Goal: Communication & Community: Answer question/provide support

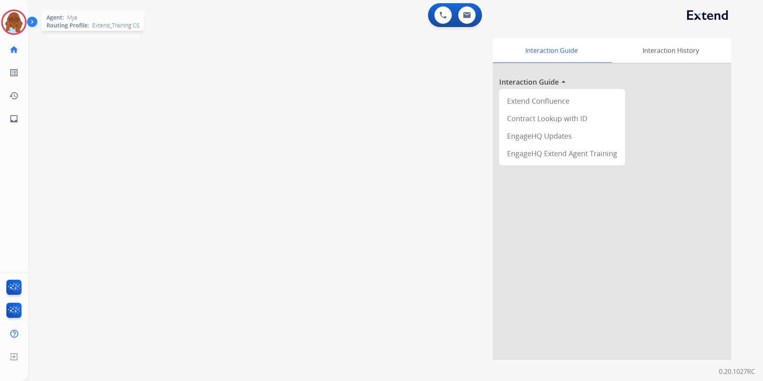
click at [10, 27] on img at bounding box center [14, 22] width 22 height 22
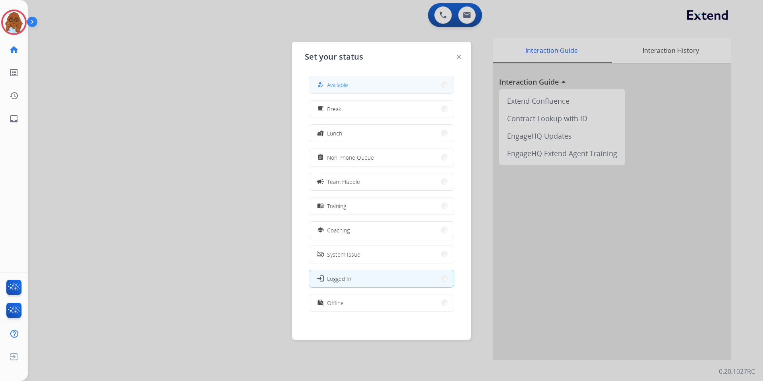
click at [363, 86] on button "how_to_reg Available" at bounding box center [381, 84] width 145 height 17
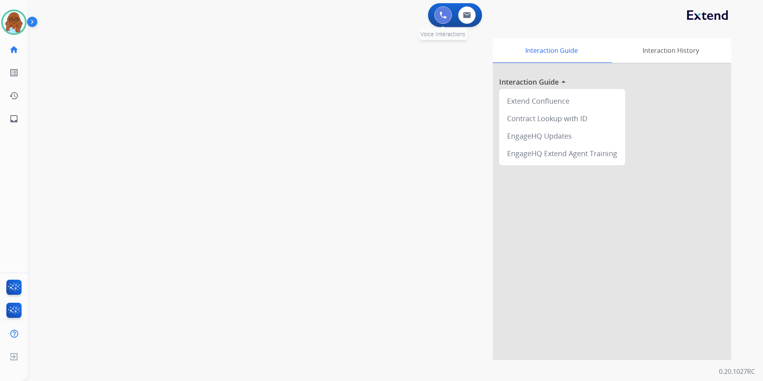
click at [437, 18] on button at bounding box center [442, 14] width 17 height 17
click at [439, 17] on img at bounding box center [442, 15] width 7 height 7
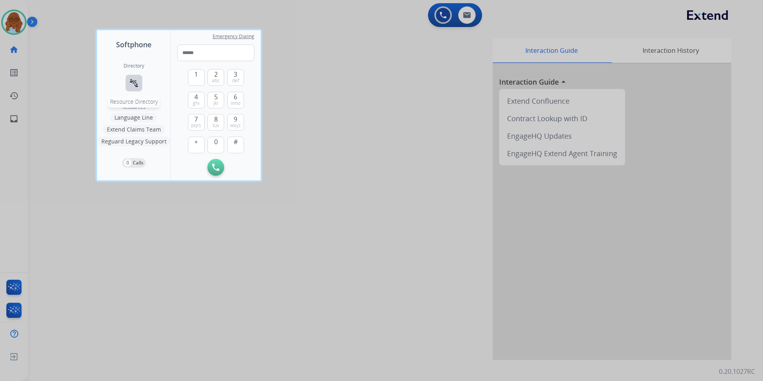
click at [135, 75] on button "connect_without_contact Resource Directory" at bounding box center [134, 83] width 17 height 17
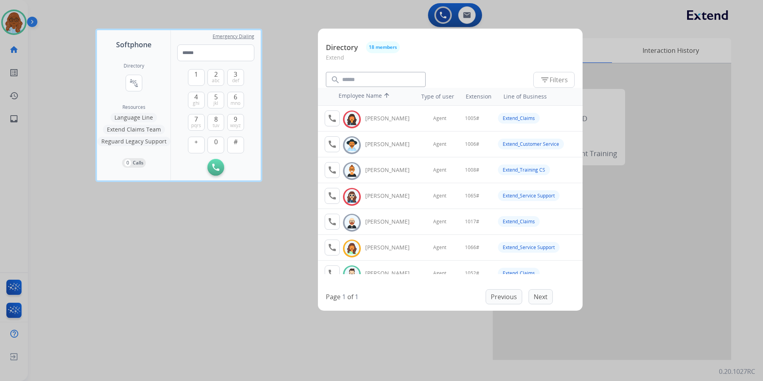
scroll to position [40, 0]
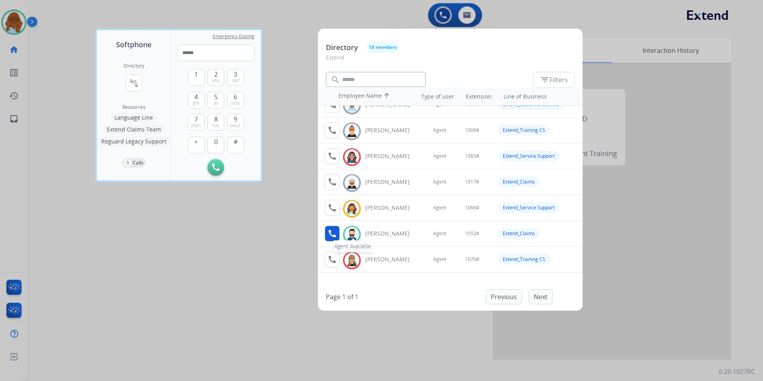
click at [335, 228] on button "call Agent Available." at bounding box center [332, 234] width 15 height 16
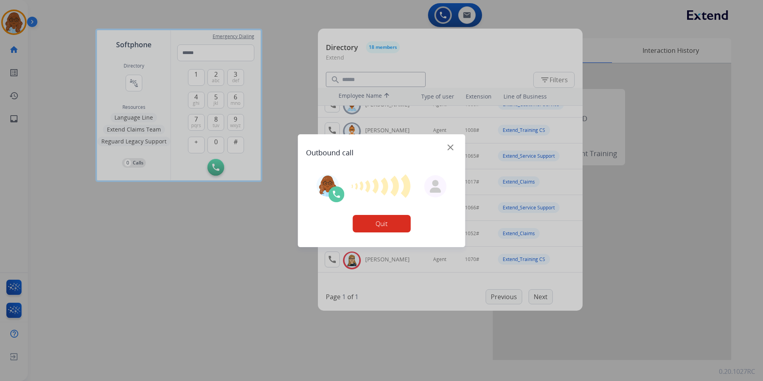
click at [402, 215] on div "Quit" at bounding box center [381, 223] width 58 height 17
click at [356, 227] on button "Quit" at bounding box center [381, 223] width 58 height 17
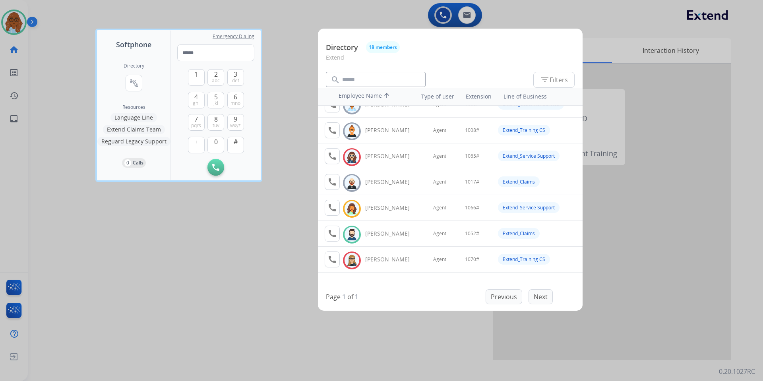
click at [256, 244] on div at bounding box center [381, 190] width 763 height 381
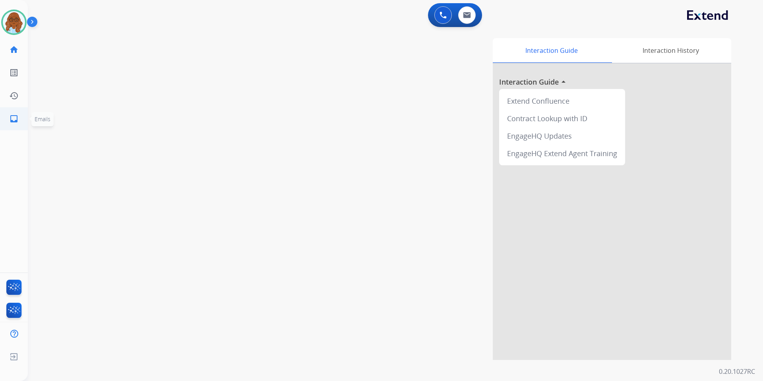
click at [25, 116] on ul "inbox Emails Emails" at bounding box center [14, 118] width 28 height 23
click at [10, 118] on mat-icon "inbox" at bounding box center [14, 119] width 10 height 10
select select "**********"
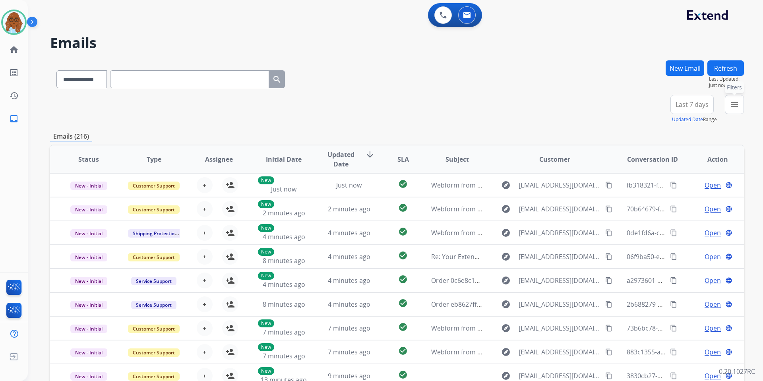
click at [727, 102] on button "menu Filters" at bounding box center [734, 104] width 19 height 19
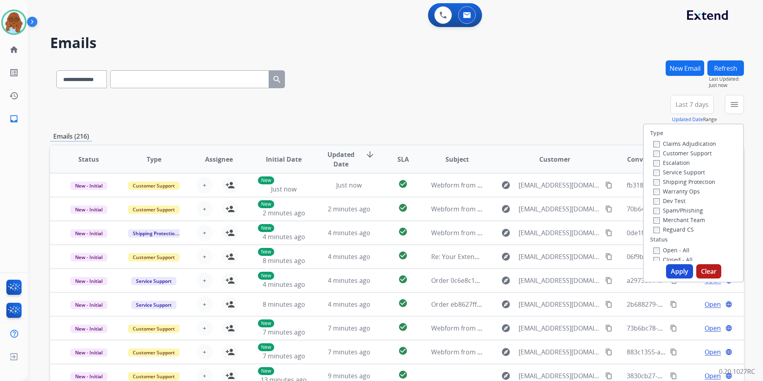
click at [671, 152] on label "Customer Support" at bounding box center [682, 153] width 58 height 8
click at [671, 182] on label "Shipping Protection" at bounding box center [684, 182] width 62 height 8
click at [670, 230] on label "Reguard CS" at bounding box center [673, 230] width 41 height 8
click at [669, 250] on label "Open - All" at bounding box center [671, 250] width 36 height 8
click at [673, 271] on button "Apply" at bounding box center [679, 271] width 27 height 14
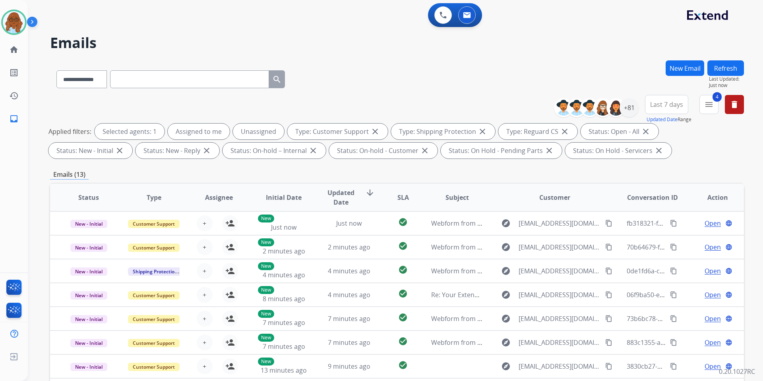
drag, startPoint x: 669, startPoint y: 97, endPoint x: 669, endPoint y: 109, distance: 11.9
click at [669, 97] on button "Last 7 days" at bounding box center [666, 104] width 43 height 19
click at [665, 199] on div "Last 90 days" at bounding box center [664, 201] width 44 height 12
click at [629, 105] on div "+133" at bounding box center [628, 107] width 19 height 19
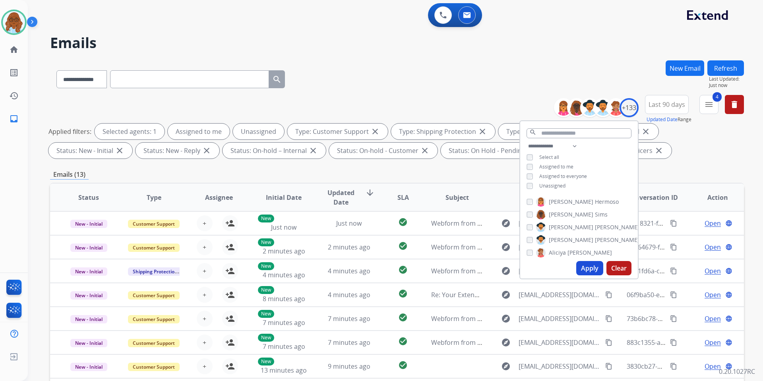
click at [542, 183] on span "Unassigned" at bounding box center [552, 185] width 26 height 7
click at [596, 270] on button "Apply" at bounding box center [589, 268] width 27 height 14
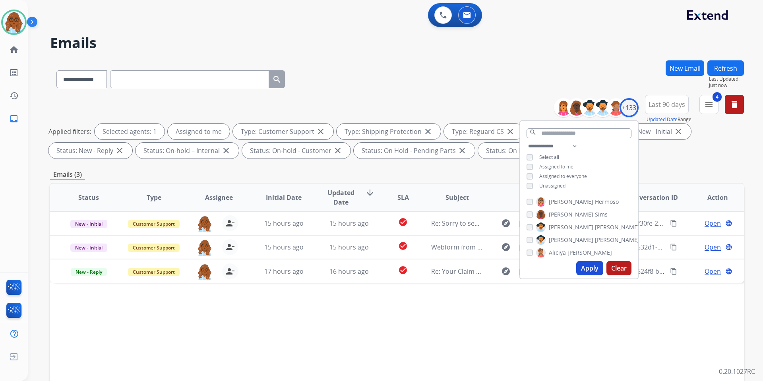
click at [462, 186] on th "Subject" at bounding box center [450, 198] width 65 height 28
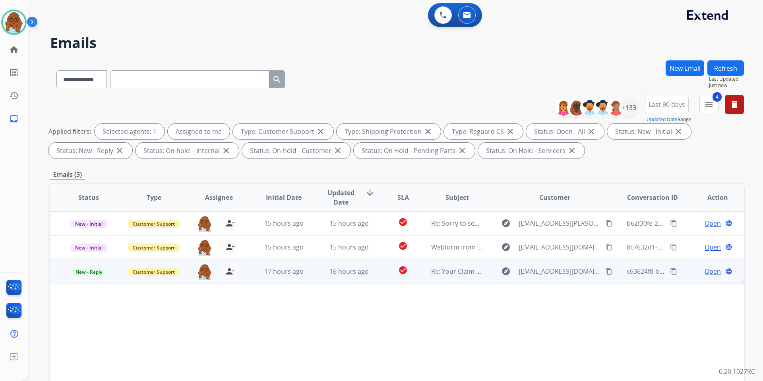
click at [704, 271] on span "Open" at bounding box center [712, 272] width 16 height 10
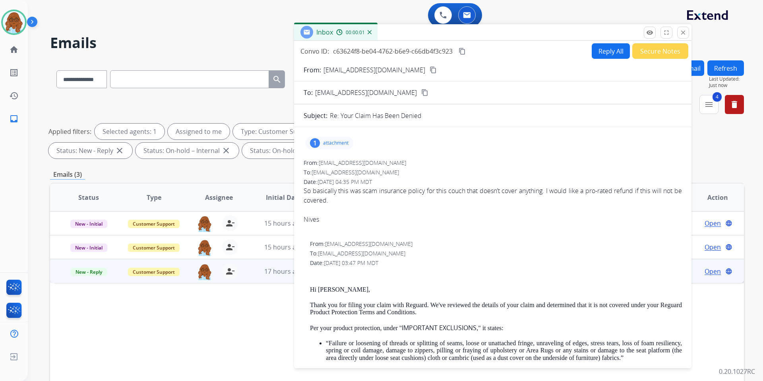
drag, startPoint x: 501, startPoint y: 60, endPoint x: 424, endPoint y: 28, distance: 83.5
click at [424, 28] on div "Inbox 00:00:01" at bounding box center [492, 32] width 397 height 17
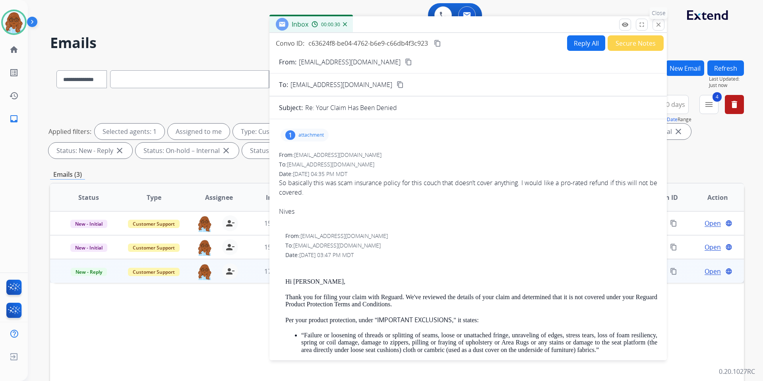
click at [659, 28] on mat-icon "close" at bounding box center [658, 24] width 7 height 7
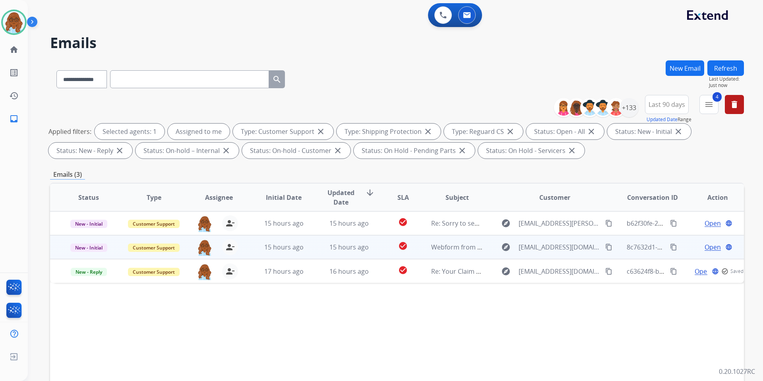
click at [704, 248] on span "Open" at bounding box center [712, 247] width 16 height 10
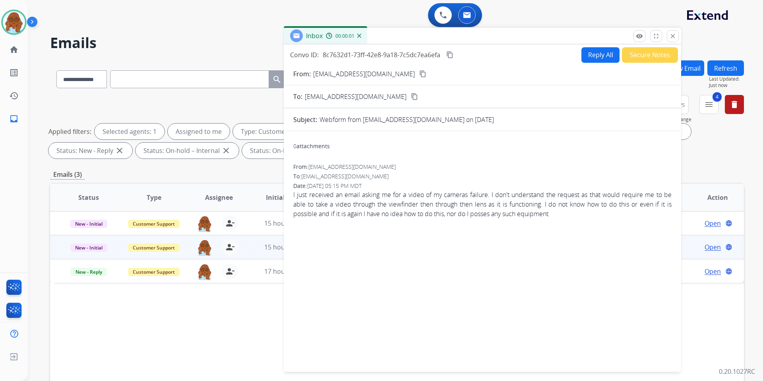
drag, startPoint x: 511, startPoint y: 52, endPoint x: 448, endPoint y: 31, distance: 66.1
click at [448, 31] on div "Inbox 00:00:01" at bounding box center [482, 36] width 397 height 17
click at [418, 73] on button "content_copy" at bounding box center [423, 74] width 10 height 10
click at [673, 41] on button "close Close" at bounding box center [673, 36] width 12 height 12
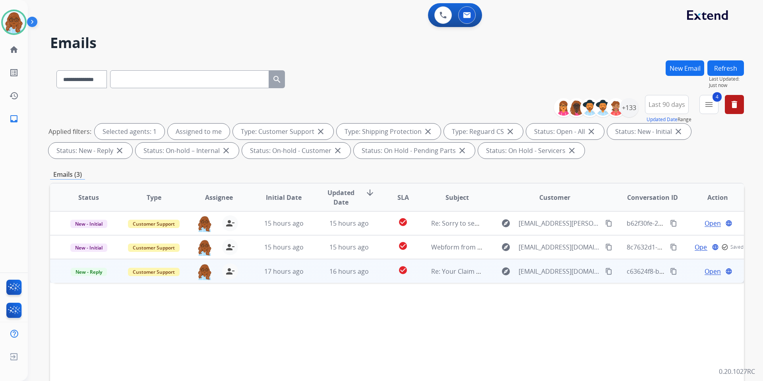
click at [705, 274] on span "Open" at bounding box center [712, 272] width 16 height 10
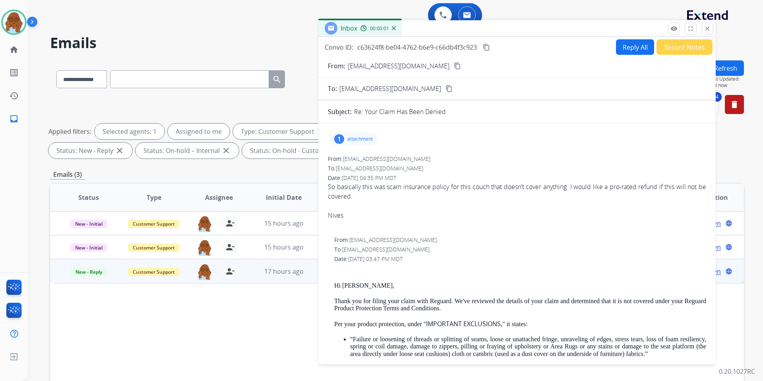
drag, startPoint x: 489, startPoint y: 57, endPoint x: 461, endPoint y: 29, distance: 39.9
click at [461, 29] on div "Inbox 00:00:01" at bounding box center [516, 28] width 397 height 17
click at [454, 64] on mat-icon "content_copy" at bounding box center [457, 65] width 7 height 7
drag, startPoint x: 451, startPoint y: 28, endPoint x: 418, endPoint y: 28, distance: 32.6
click at [418, 28] on div "Inbox 00:01:10" at bounding box center [516, 28] width 397 height 17
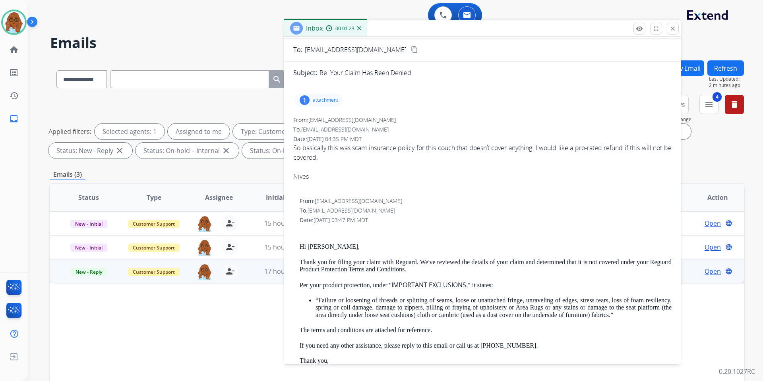
scroll to position [119, 0]
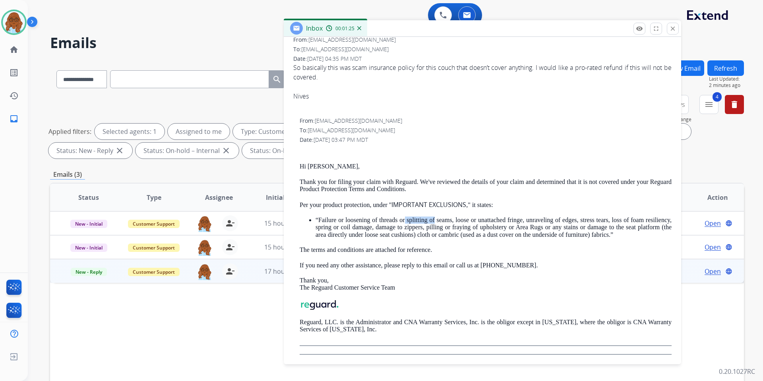
drag, startPoint x: 432, startPoint y: 221, endPoint x: 442, endPoint y: 221, distance: 10.3
click at [442, 221] on p "“Failure or loosening of threads or splitting of seams, loose or unattached fri…" at bounding box center [493, 227] width 356 height 22
drag, startPoint x: 409, startPoint y: 229, endPoint x: 451, endPoint y: 227, distance: 42.6
click at [451, 227] on p "“Failure or loosening of threads or splitting of seams, loose or unattached fri…" at bounding box center [493, 227] width 356 height 22
click at [479, 210] on div "Hi [PERSON_NAME], Thank you for filing your claim with [PERSON_NAME]. We've rev…" at bounding box center [486, 247] width 372 height 198
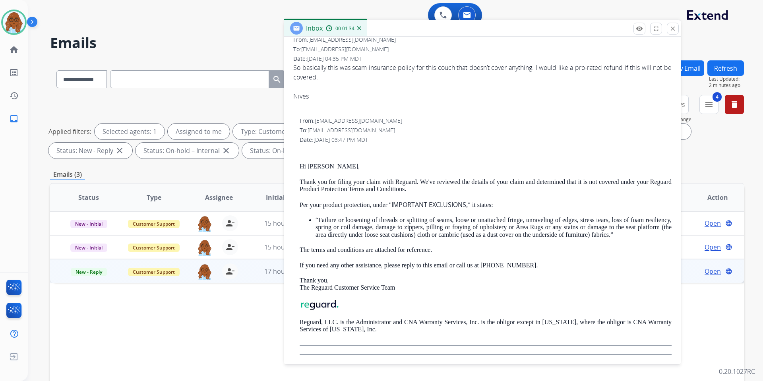
scroll to position [0, 0]
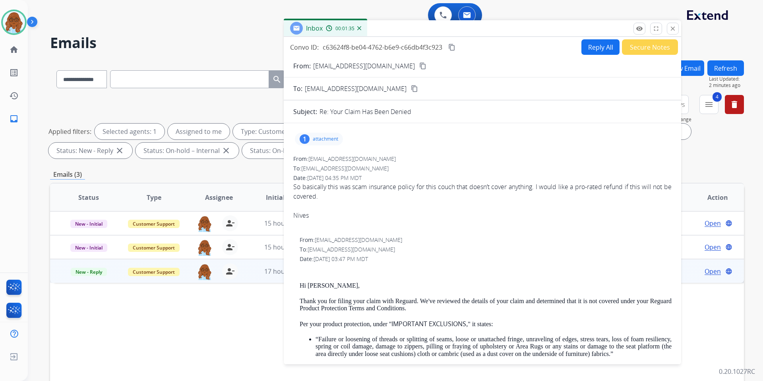
drag, startPoint x: 334, startPoint y: 197, endPoint x: 295, endPoint y: 187, distance: 40.5
click at [295, 187] on div "So basically this was scam insurance policy for this couch that doesn’t cover a…" at bounding box center [482, 191] width 378 height 19
click at [393, 214] on div "Nives" at bounding box center [482, 216] width 378 height 10
click at [595, 45] on button "Reply All" at bounding box center [600, 46] width 38 height 15
select select "**********"
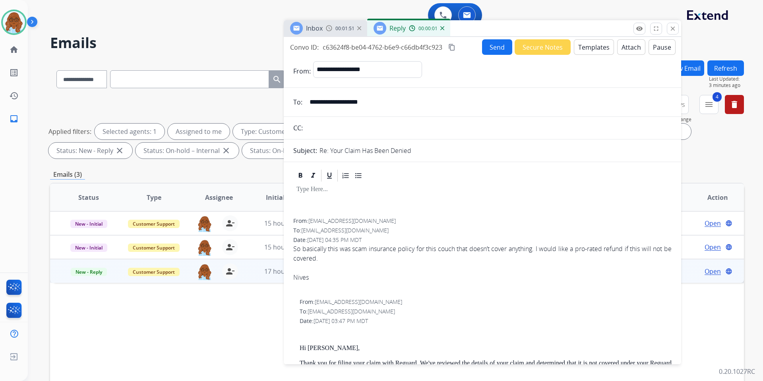
click at [591, 51] on button "Templates" at bounding box center [594, 46] width 40 height 15
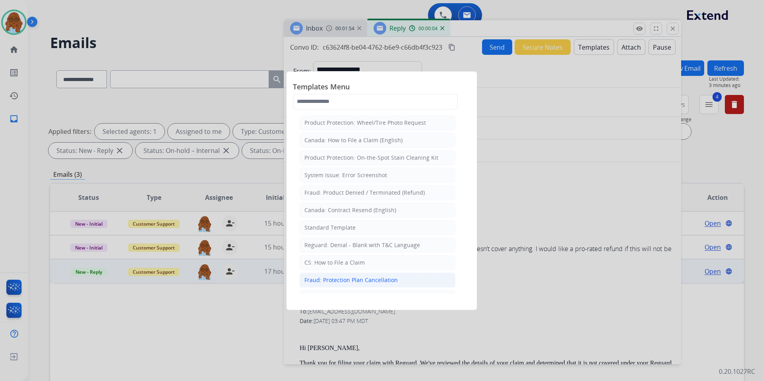
click at [346, 276] on div "Fraud: Protection Plan Cancellation" at bounding box center [350, 280] width 93 height 8
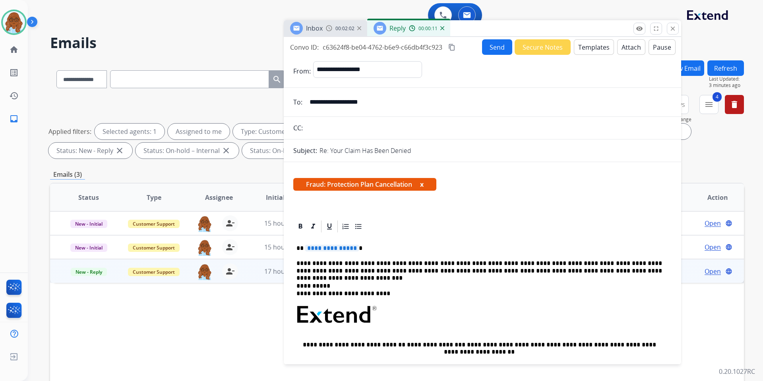
click at [583, 47] on button "Templates" at bounding box center [594, 46] width 40 height 15
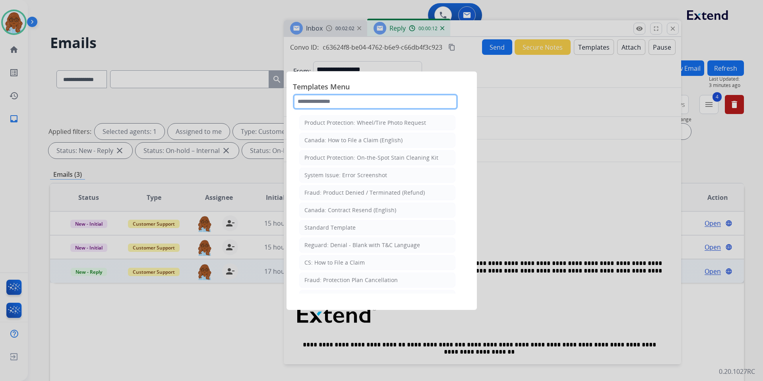
click at [384, 100] on input "text" at bounding box center [375, 102] width 165 height 16
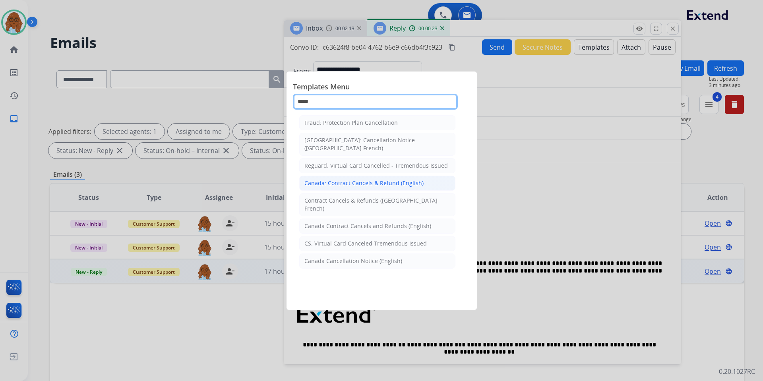
type input "*****"
click at [375, 179] on div "Canada: Contract Cancels & Refund (English)" at bounding box center [363, 183] width 119 height 8
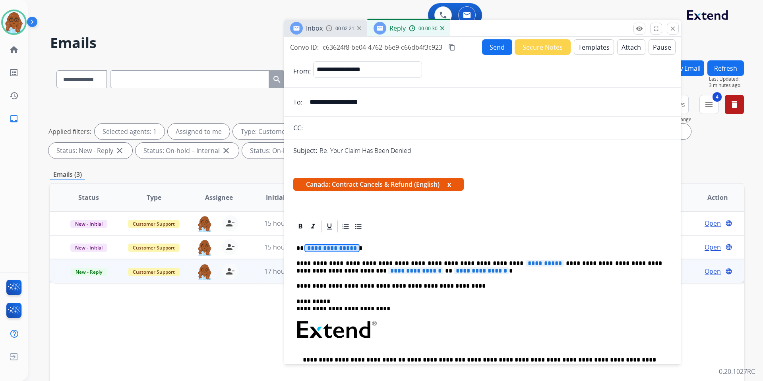
click at [341, 248] on span "**********" at bounding box center [332, 248] width 54 height 7
click at [526, 264] on span "**********" at bounding box center [545, 263] width 38 height 7
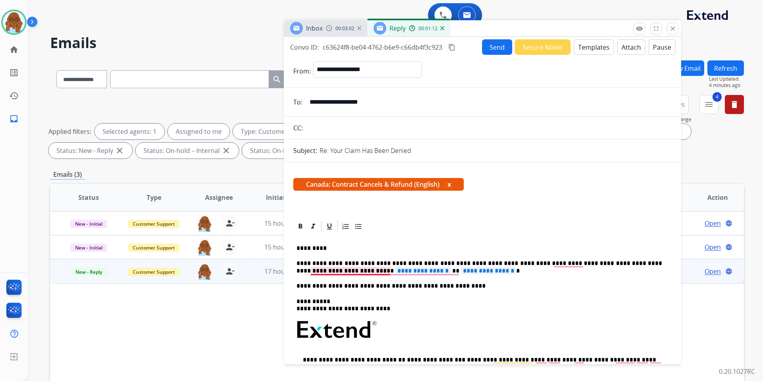
click at [395, 272] on span "**********" at bounding box center [422, 270] width 55 height 7
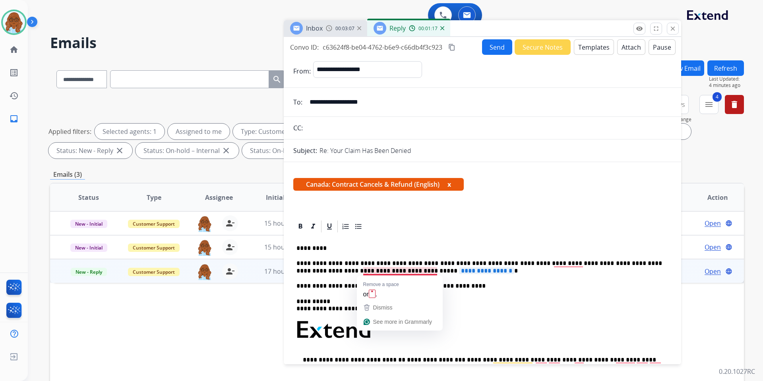
click at [459, 269] on span "**********" at bounding box center [486, 270] width 55 height 7
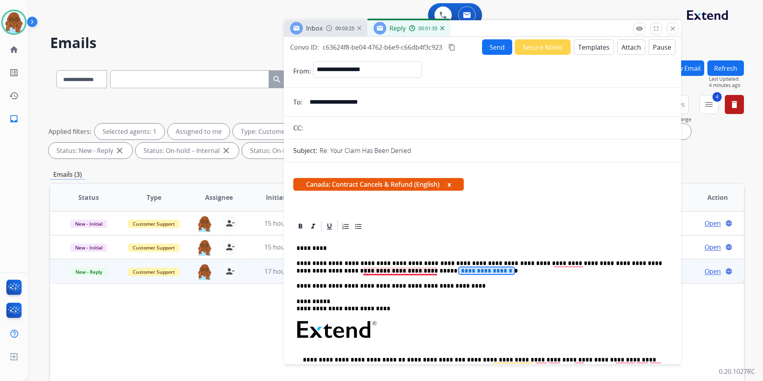
click at [459, 269] on span "**********" at bounding box center [486, 270] width 55 height 7
click at [451, 184] on button "x" at bounding box center [449, 185] width 4 height 10
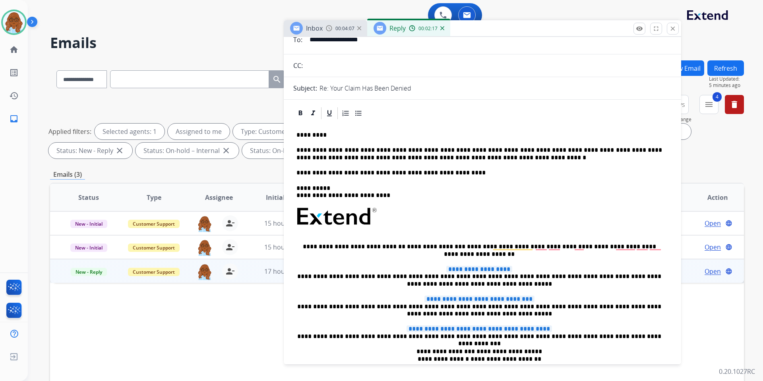
scroll to position [159, 0]
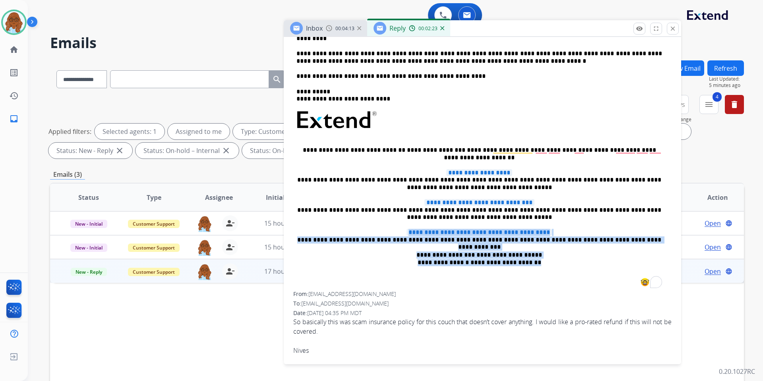
drag, startPoint x: 539, startPoint y: 261, endPoint x: 325, endPoint y: 224, distance: 216.9
click at [325, 224] on div "**********" at bounding box center [482, 158] width 378 height 268
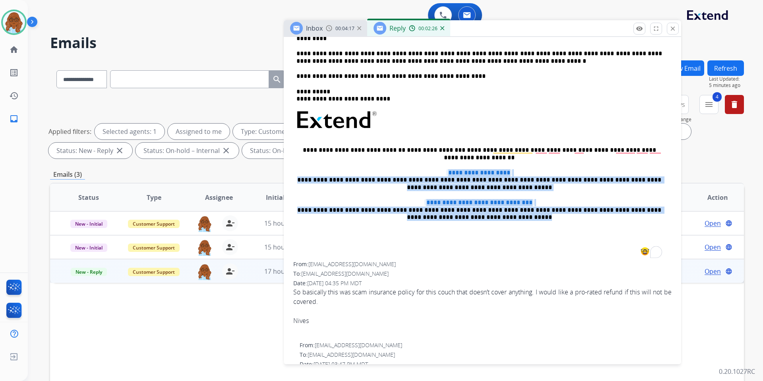
drag, startPoint x: 507, startPoint y: 220, endPoint x: 300, endPoint y: 170, distance: 213.3
click at [300, 170] on div "**********" at bounding box center [482, 143] width 378 height 238
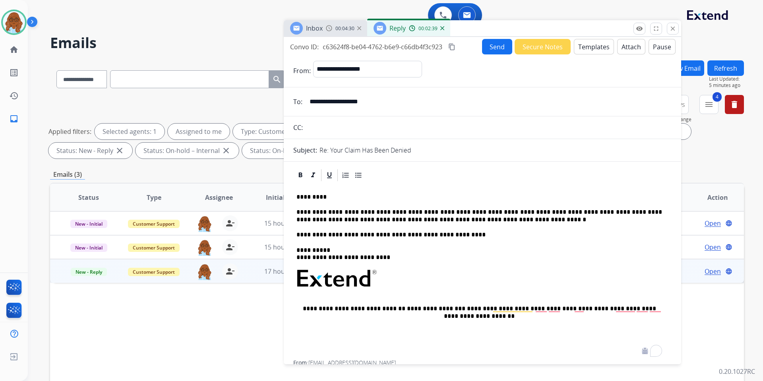
scroll to position [0, 0]
click at [455, 46] on mat-icon "content_copy" at bounding box center [451, 47] width 7 height 7
click at [486, 48] on button "Send" at bounding box center [497, 46] width 30 height 15
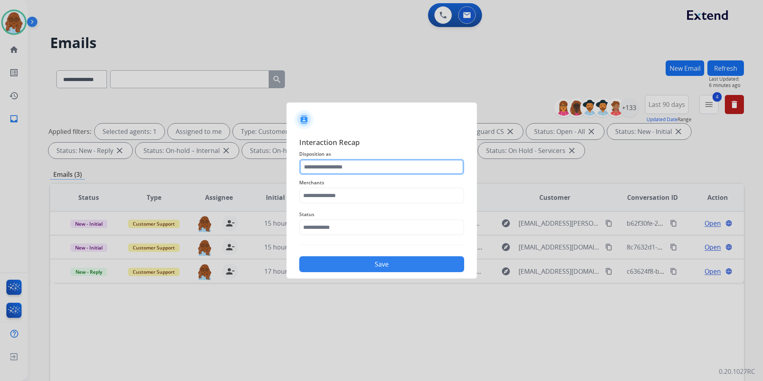
click at [380, 164] on input "text" at bounding box center [381, 167] width 165 height 16
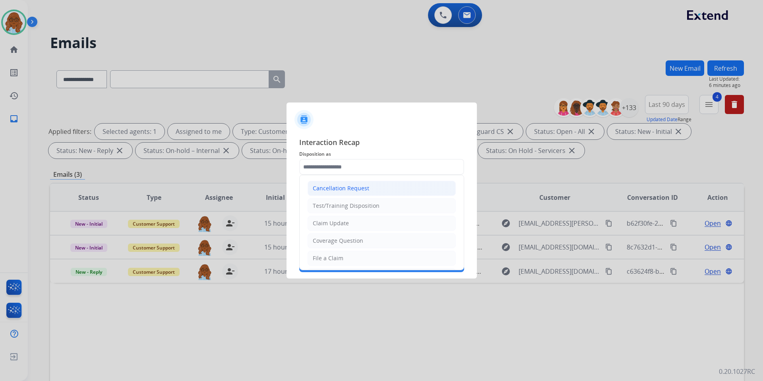
click at [354, 189] on div "Cancellation Request" at bounding box center [341, 188] width 56 height 8
type input "**********"
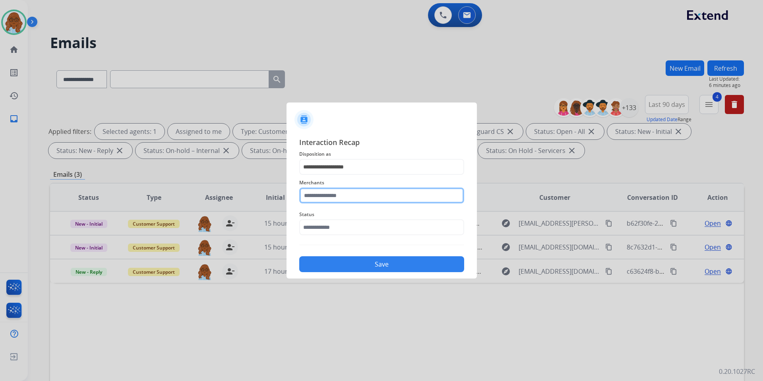
click at [336, 199] on input "text" at bounding box center [381, 195] width 165 height 16
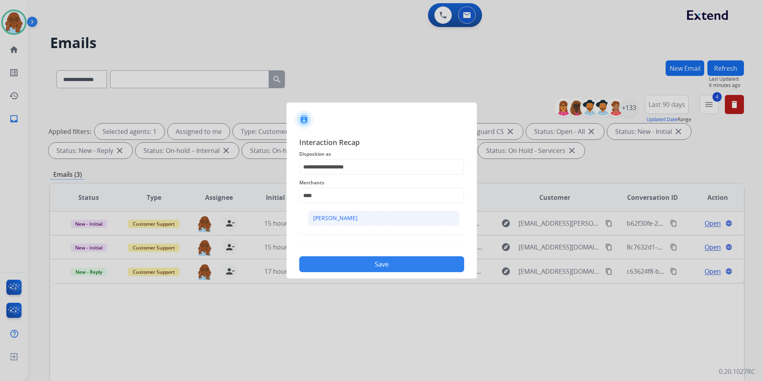
click at [340, 218] on div "[PERSON_NAME]" at bounding box center [335, 218] width 44 height 8
type input "**********"
click at [331, 224] on input "text" at bounding box center [381, 227] width 165 height 16
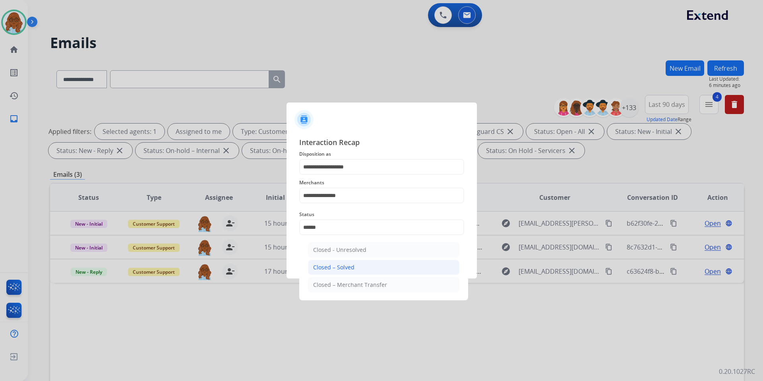
click at [341, 267] on div "Closed – Solved" at bounding box center [333, 267] width 41 height 8
type input "**********"
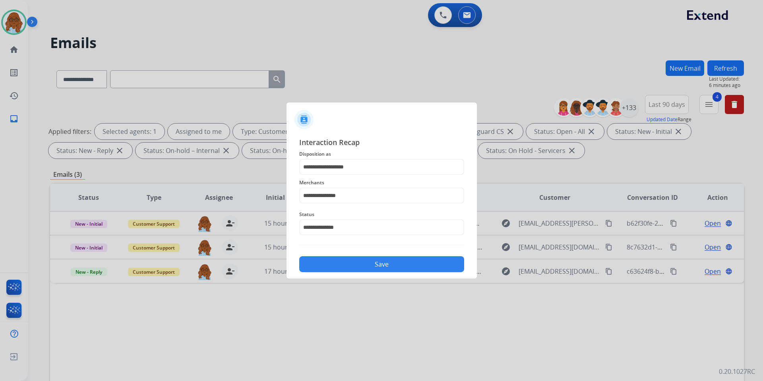
click at [371, 259] on button "Save" at bounding box center [381, 264] width 165 height 16
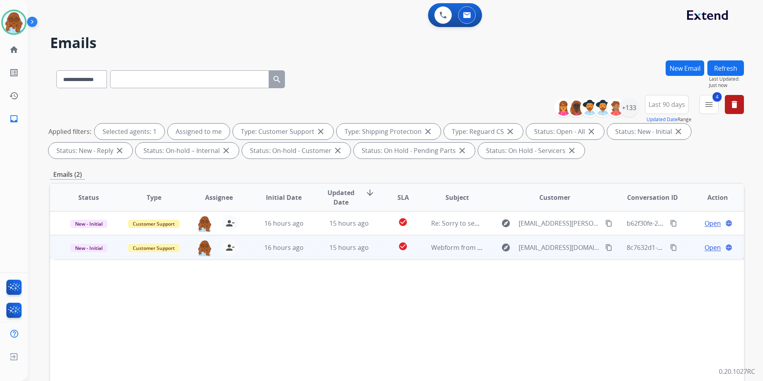
click at [706, 249] on span "Open" at bounding box center [712, 248] width 16 height 10
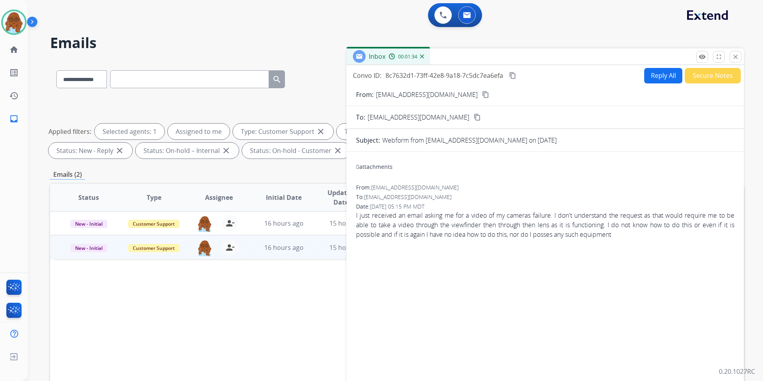
click at [482, 94] on mat-icon "content_copy" at bounding box center [485, 94] width 7 height 7
click at [646, 77] on button "Reply All" at bounding box center [663, 75] width 38 height 15
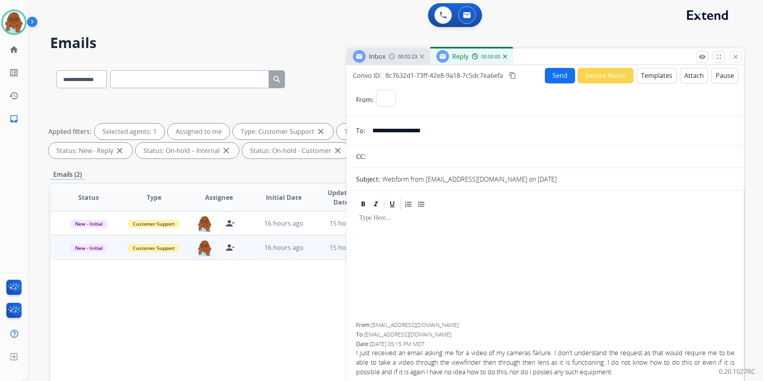
select select "**********"
click at [660, 83] on button "Templates" at bounding box center [656, 75] width 40 height 15
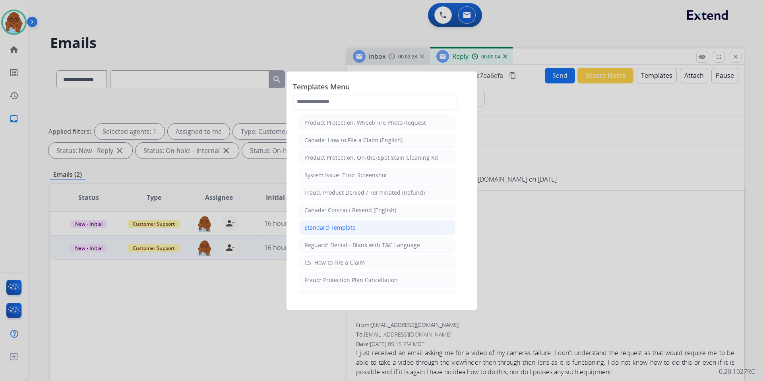
click at [336, 222] on li "Standard Template" at bounding box center [377, 227] width 156 height 15
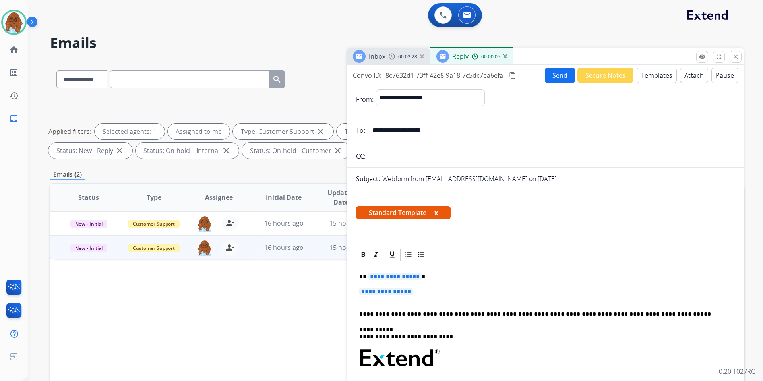
click at [389, 272] on div "**********" at bounding box center [545, 377] width 378 height 230
click at [375, 293] on span "**********" at bounding box center [386, 291] width 54 height 7
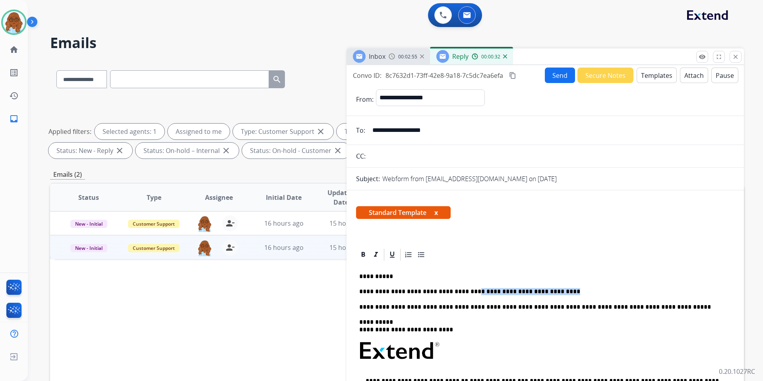
drag, startPoint x: 548, startPoint y: 289, endPoint x: 458, endPoint y: 292, distance: 89.4
click at [458, 292] on p "**********" at bounding box center [541, 291] width 365 height 7
click at [487, 295] on p "**********" at bounding box center [541, 291] width 365 height 7
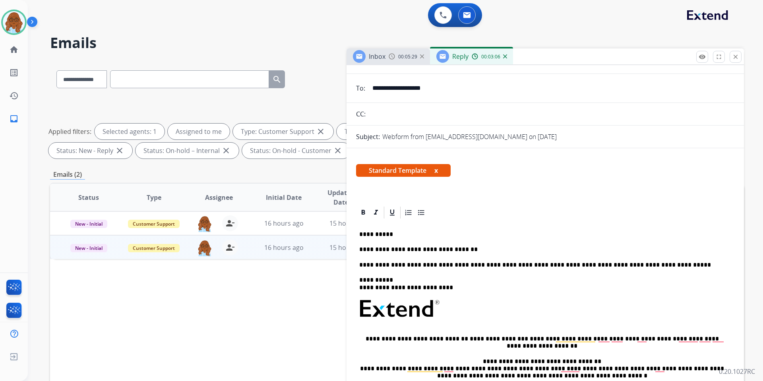
scroll to position [79, 0]
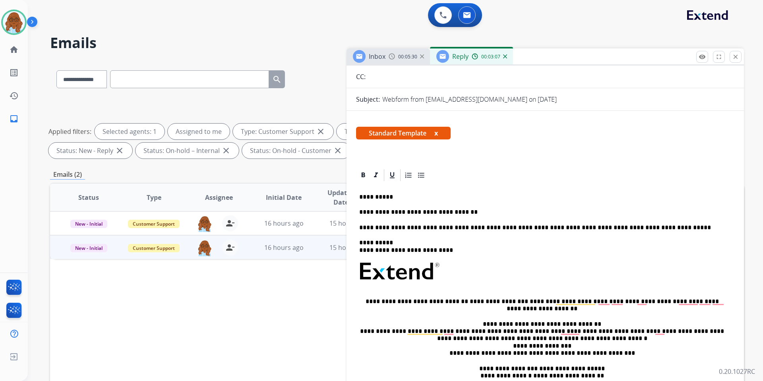
click at [473, 215] on p "**********" at bounding box center [541, 212] width 365 height 7
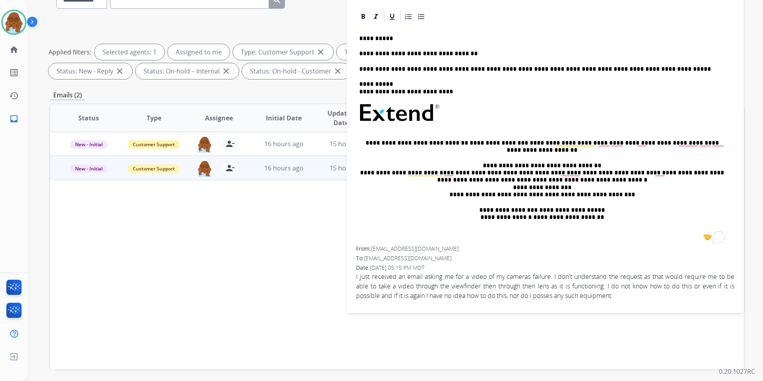
click at [471, 54] on p "**********" at bounding box center [541, 53] width 365 height 7
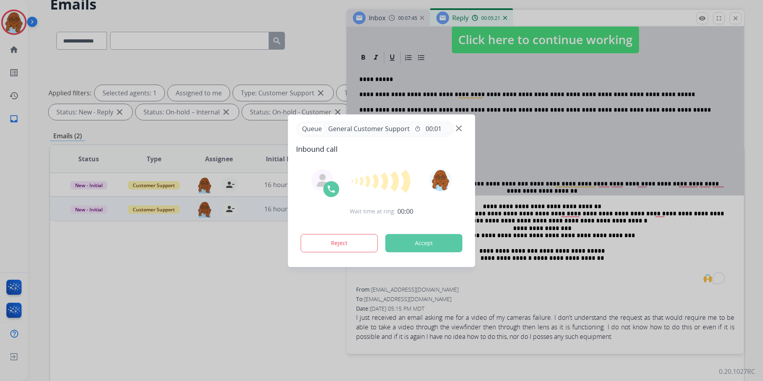
scroll to position [0, 0]
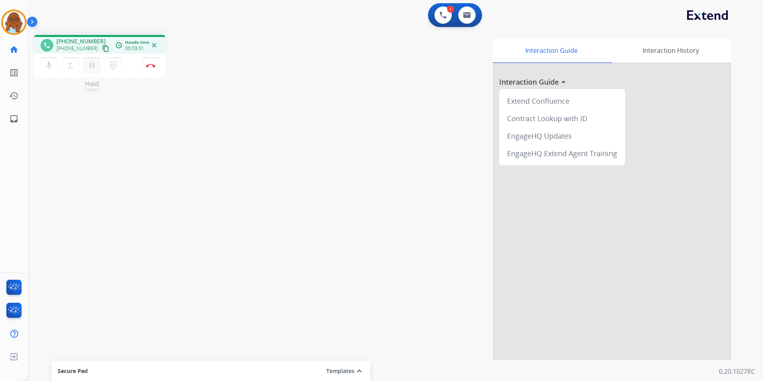
click at [93, 68] on mat-icon "pause" at bounding box center [92, 66] width 10 height 10
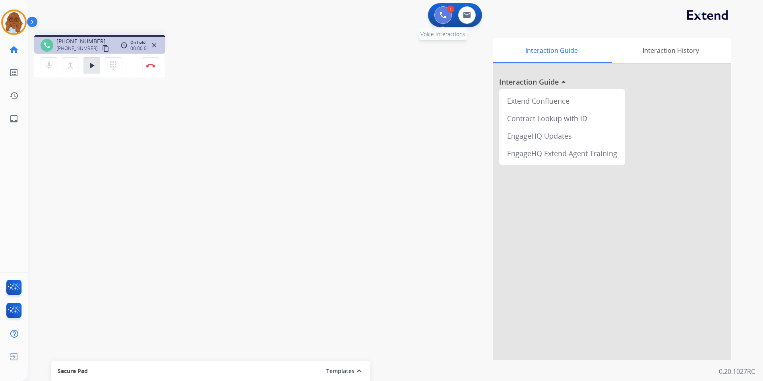
click at [445, 12] on img at bounding box center [442, 15] width 7 height 7
click at [441, 14] on img at bounding box center [442, 15] width 7 height 7
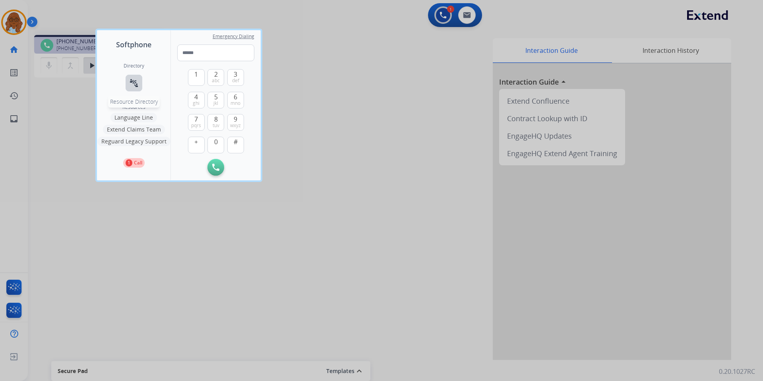
click at [138, 83] on mat-icon "connect_without_contact" at bounding box center [134, 83] width 10 height 10
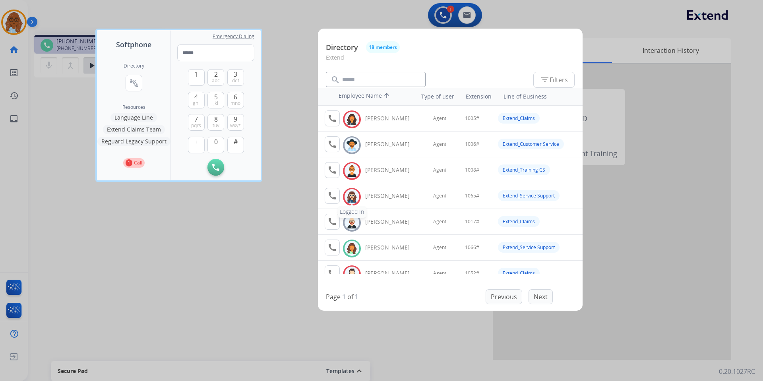
scroll to position [40, 0]
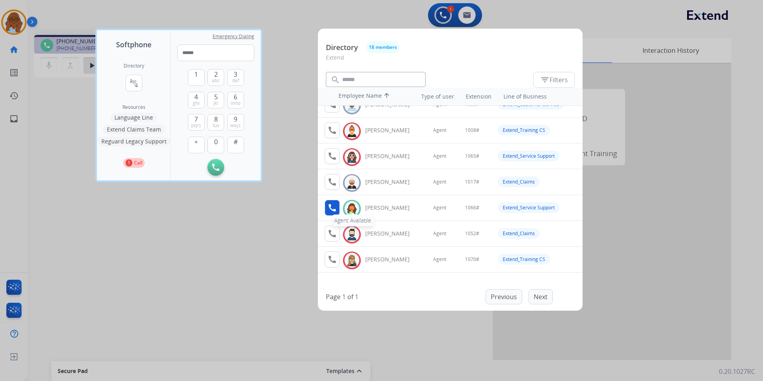
click at [329, 206] on mat-icon "call" at bounding box center [332, 208] width 10 height 10
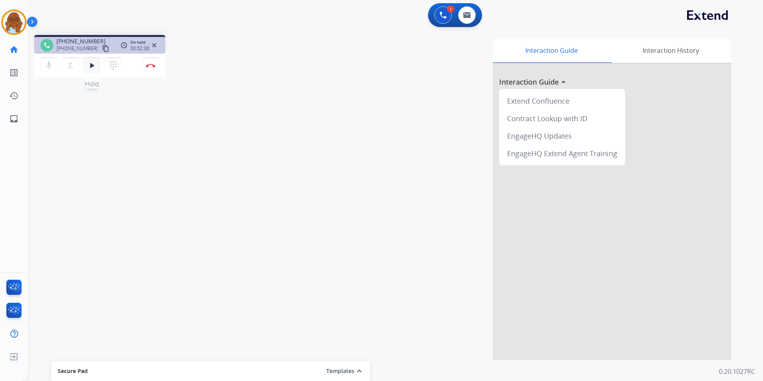
click at [97, 66] on button "play_arrow Hold" at bounding box center [91, 65] width 17 height 17
click at [152, 65] on img at bounding box center [151, 66] width 10 height 4
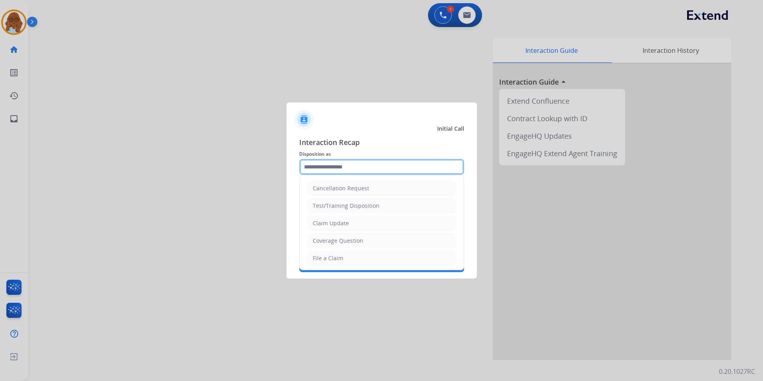
click at [348, 162] on input "text" at bounding box center [381, 167] width 165 height 16
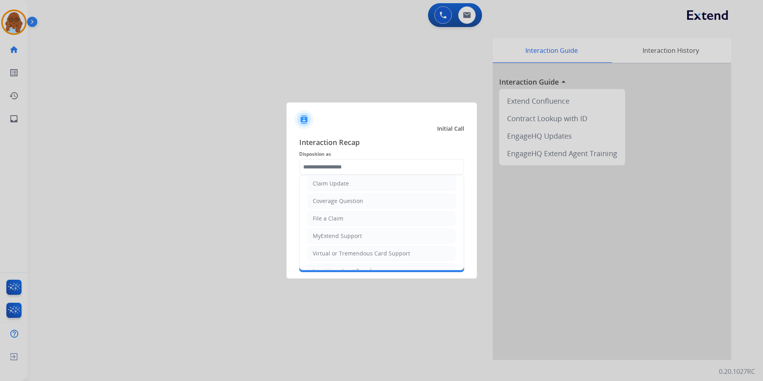
click at [347, 252] on div "Virtual or Tremendous Card Support" at bounding box center [361, 253] width 97 height 8
type input "**********"
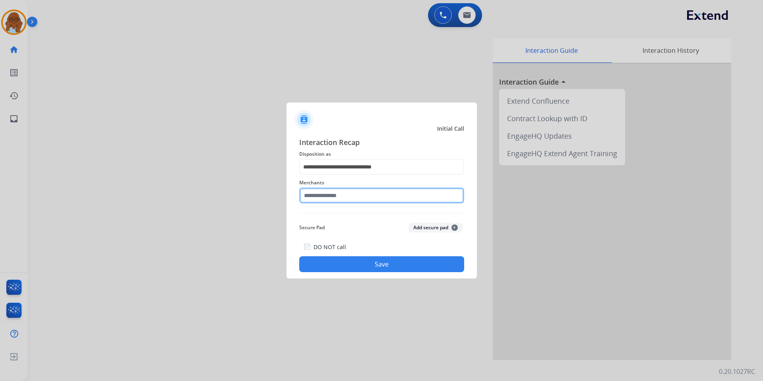
click at [337, 197] on input "text" at bounding box center [381, 195] width 165 height 16
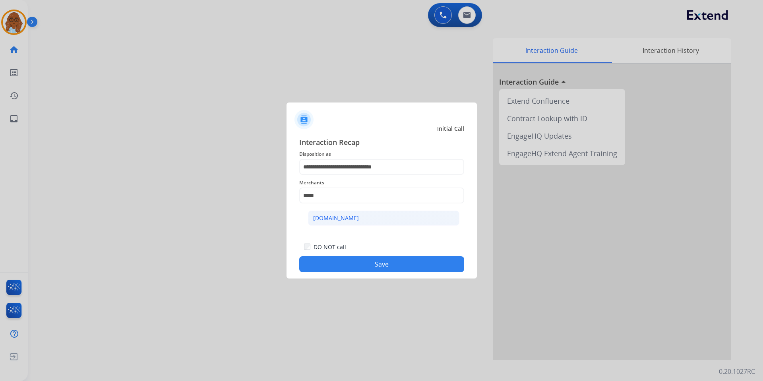
click at [348, 222] on div "[DOMAIN_NAME]" at bounding box center [336, 218] width 46 height 8
type input "**********"
click at [377, 257] on button "Save" at bounding box center [381, 264] width 165 height 16
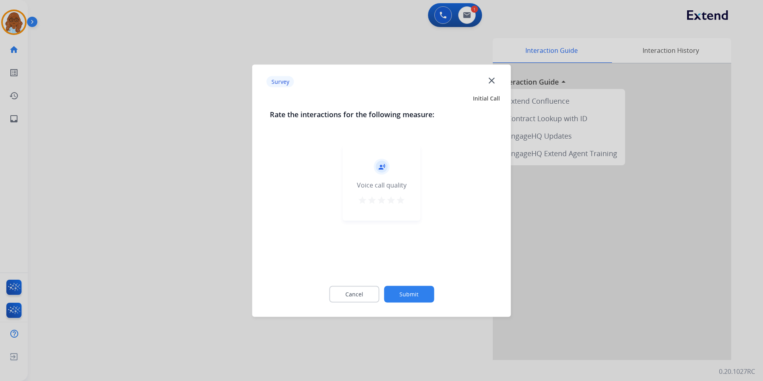
click at [400, 205] on button "star" at bounding box center [401, 201] width 10 height 12
click at [417, 284] on div "Cancel Submit" at bounding box center [382, 294] width 224 height 36
click at [418, 290] on button "Submit" at bounding box center [409, 294] width 50 height 17
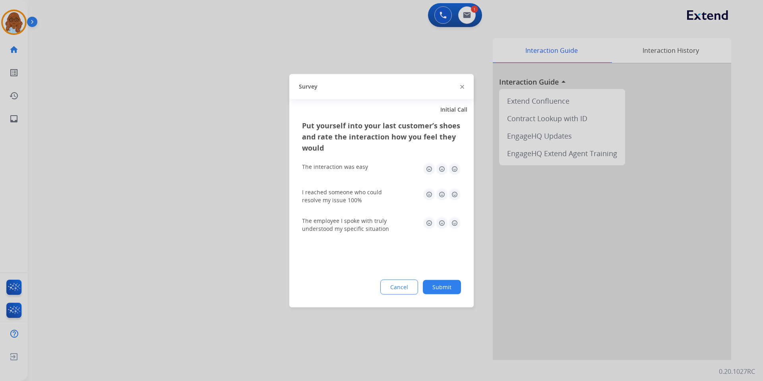
click at [458, 170] on img at bounding box center [454, 168] width 13 height 13
click at [455, 197] on img at bounding box center [454, 194] width 13 height 13
click at [454, 224] on img at bounding box center [454, 222] width 13 height 13
click at [454, 281] on button "Submit" at bounding box center [442, 287] width 38 height 14
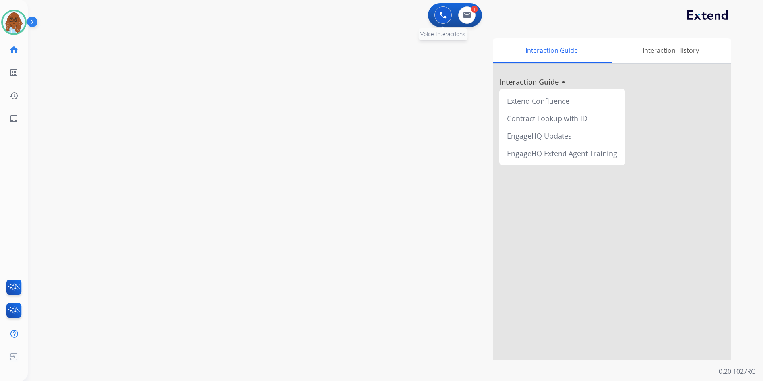
click at [445, 18] on img at bounding box center [442, 15] width 7 height 7
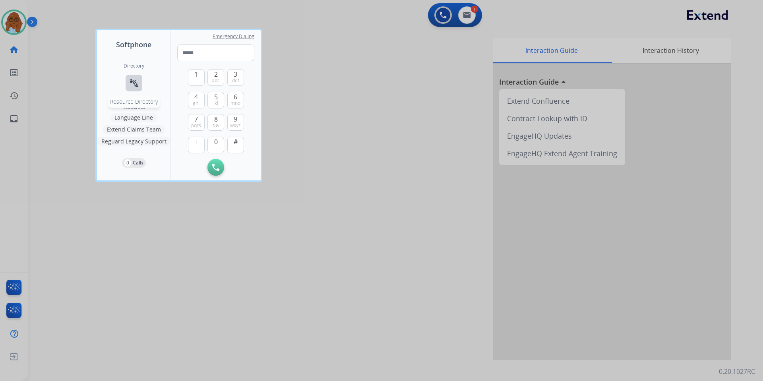
click at [139, 81] on button "connect_without_contact Resource Directory" at bounding box center [134, 83] width 17 height 17
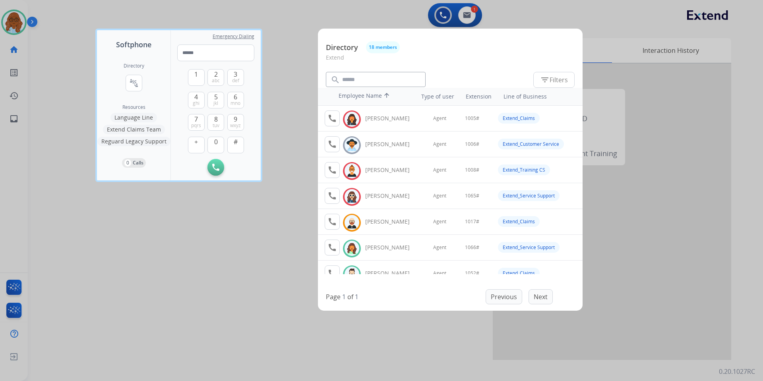
scroll to position [79, 0]
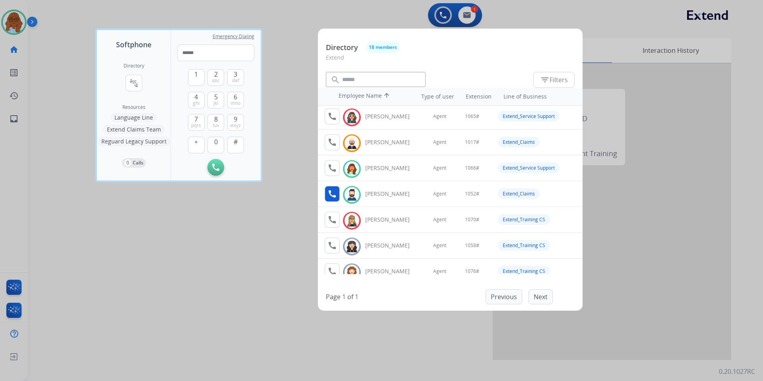
click at [337, 190] on button "call" at bounding box center [332, 194] width 15 height 16
click at [191, 79] on button "1" at bounding box center [196, 77] width 17 height 17
click at [217, 137] on button "0" at bounding box center [215, 145] width 17 height 17
click at [218, 104] on button "5 jkl" at bounding box center [215, 100] width 17 height 17
click at [218, 80] on span "abc" at bounding box center [216, 80] width 8 height 6
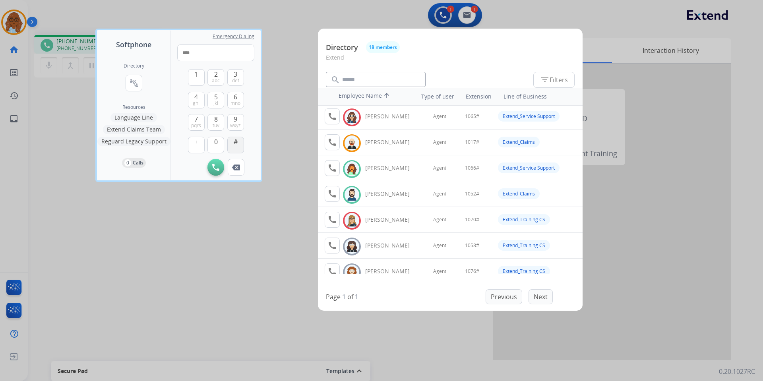
click at [238, 141] on button "#" at bounding box center [235, 145] width 17 height 17
type input "*****"
click at [223, 236] on div at bounding box center [381, 190] width 763 height 381
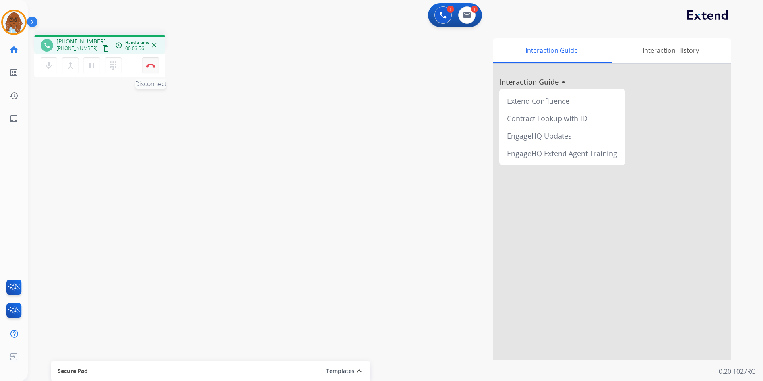
click at [154, 65] on img at bounding box center [151, 66] width 10 height 4
click at [146, 68] on button "Disconnect" at bounding box center [150, 65] width 17 height 17
click at [147, 68] on button "Disconnect" at bounding box center [150, 65] width 17 height 17
drag, startPoint x: 147, startPoint y: 68, endPoint x: 185, endPoint y: 66, distance: 38.2
click at [148, 68] on button "Disconnect" at bounding box center [150, 65] width 17 height 17
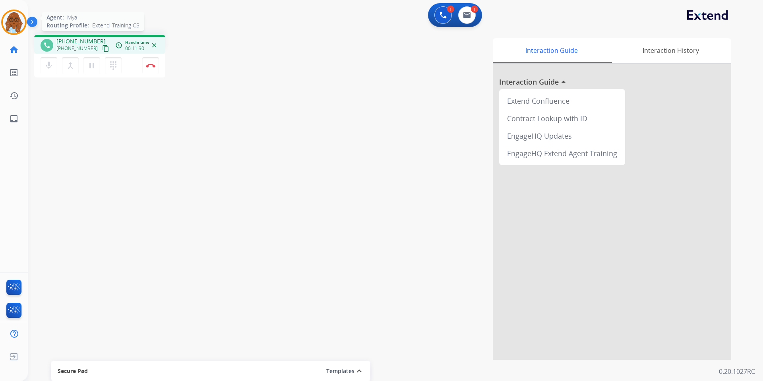
click at [6, 24] on img at bounding box center [14, 22] width 22 height 22
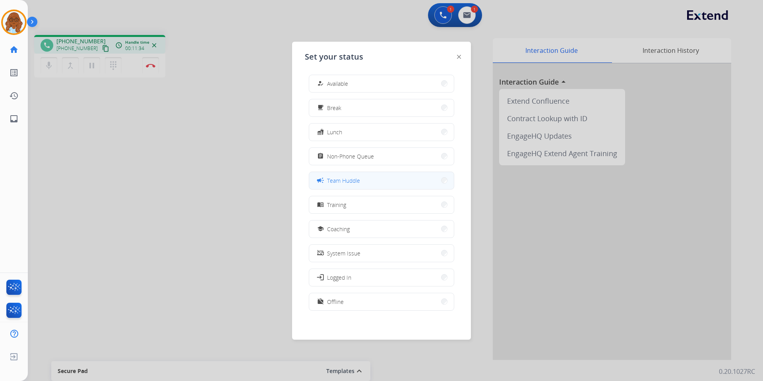
scroll to position [2, 0]
click at [334, 184] on div "campaign Team Huddle" at bounding box center [337, 179] width 44 height 10
